Goal: Find specific page/section: Find specific page/section

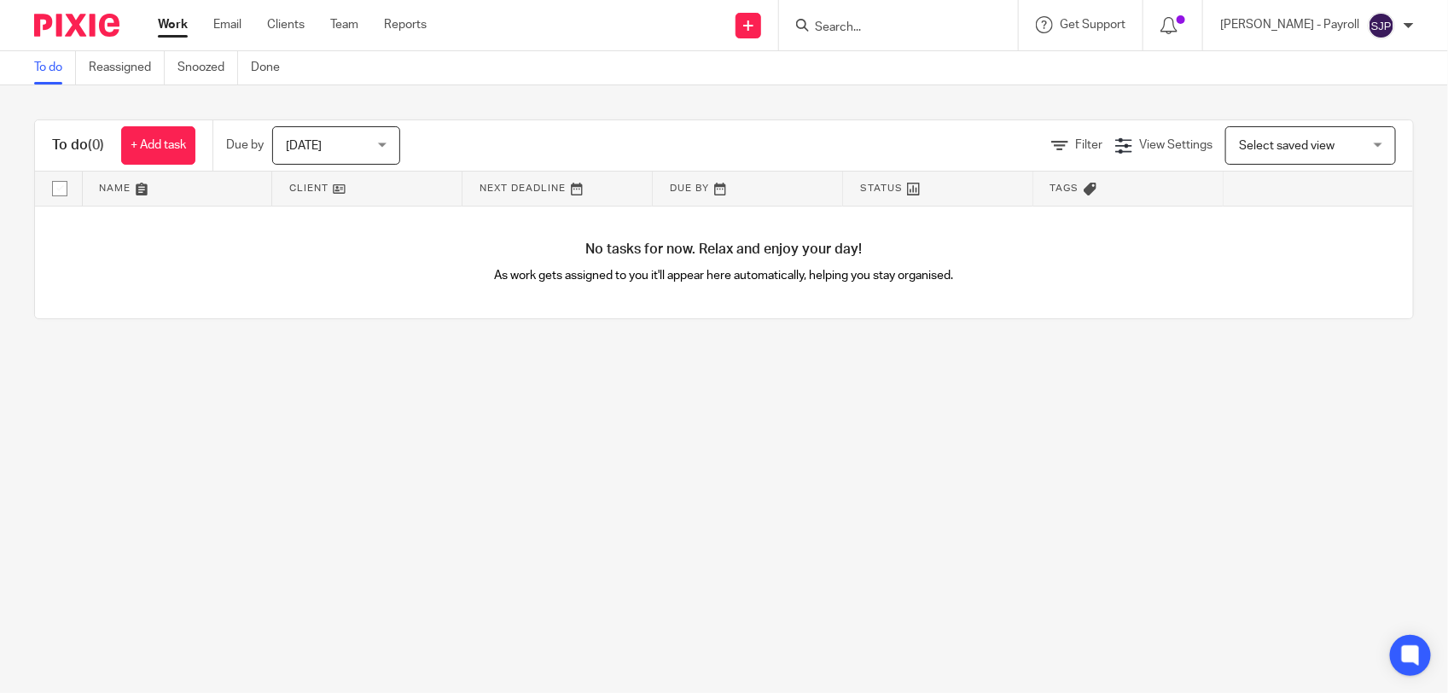
click at [880, 31] on input "Search" at bounding box center [890, 27] width 154 height 15
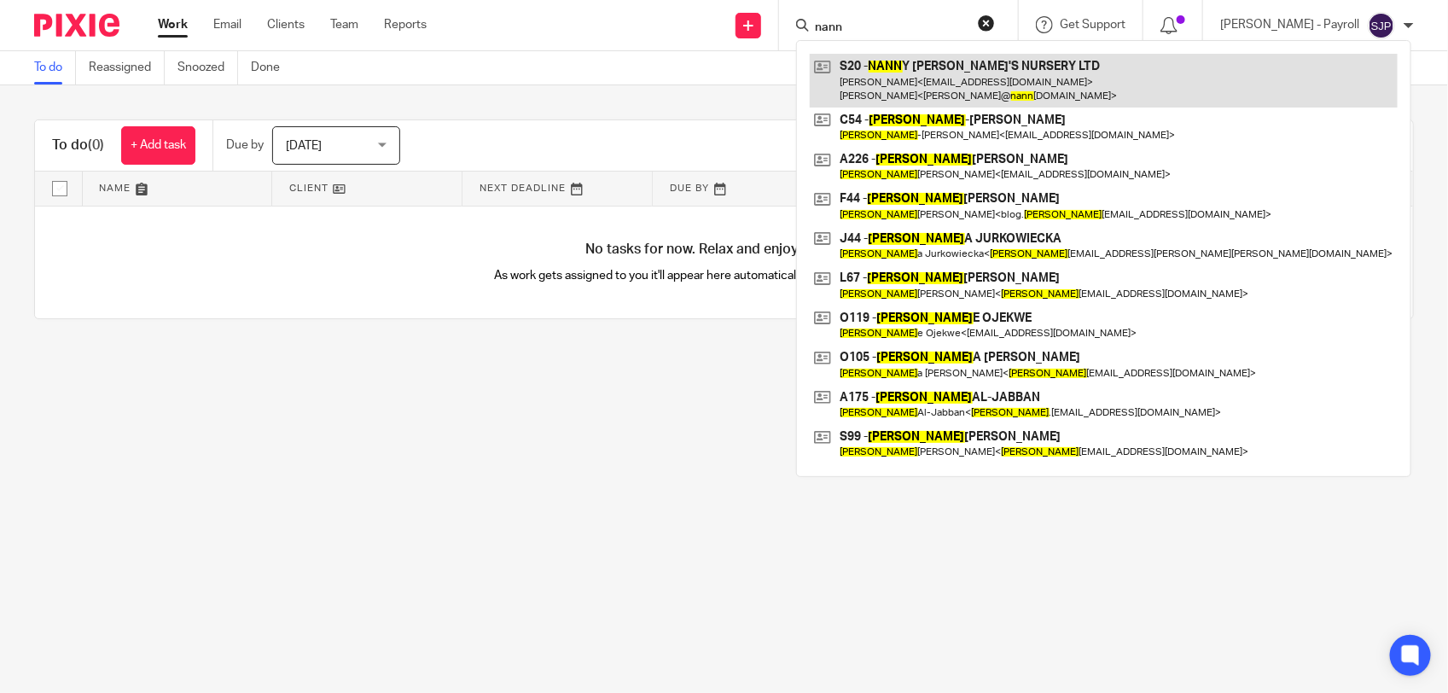
type input "nann"
click at [931, 75] on link at bounding box center [1104, 80] width 588 height 53
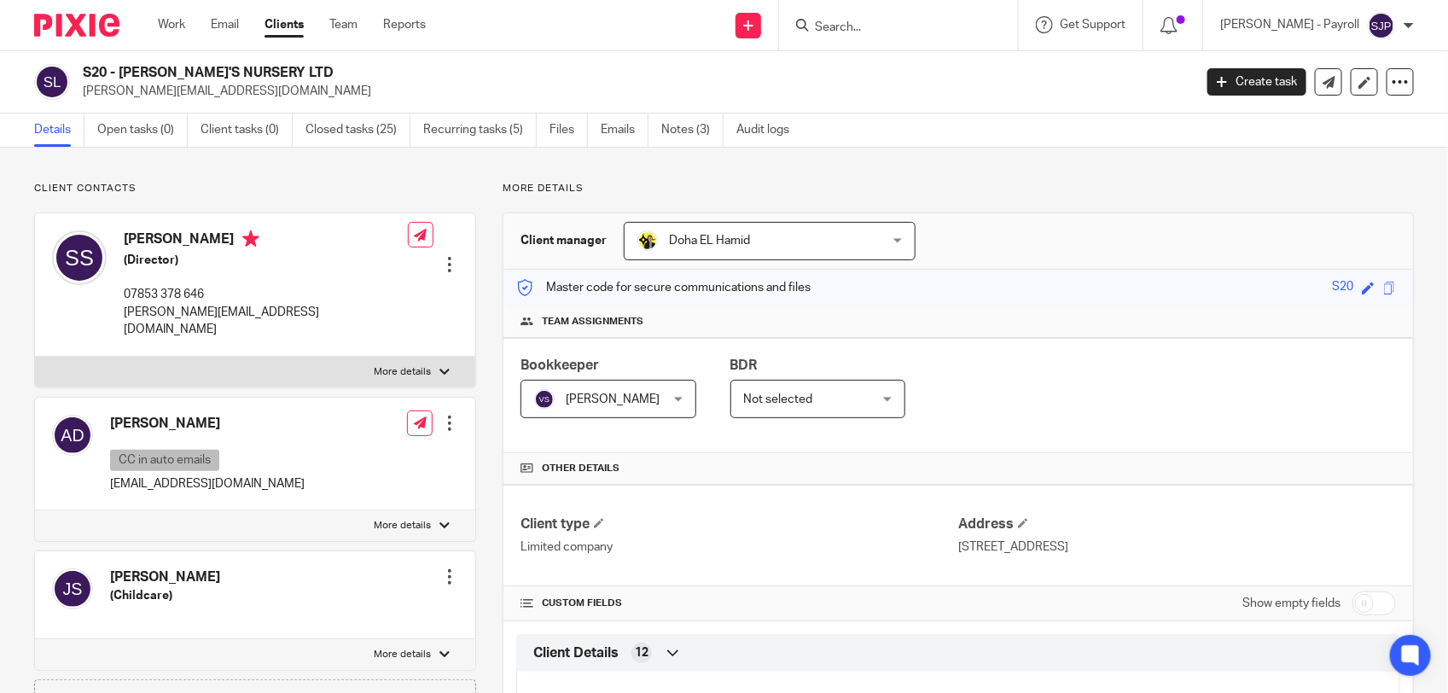
drag, startPoint x: 79, startPoint y: 73, endPoint x: 322, endPoint y: 74, distance: 242.3
click at [322, 74] on div "S20 - [PERSON_NAME]'S NURSERY LTD [PERSON_NAME][EMAIL_ADDRESS][DOMAIN_NAME]" at bounding box center [608, 82] width 1148 height 36
copy h2 "S20 - [PERSON_NAME]'S NURSERY LTD"
